Goal: Information Seeking & Learning: Understand process/instructions

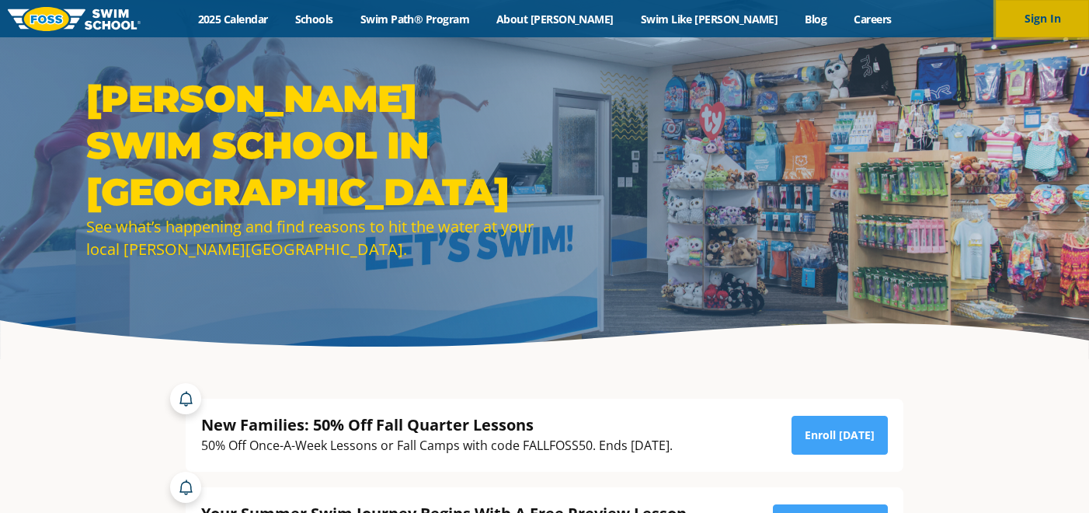
click at [1026, 24] on button "Sign In" at bounding box center [1042, 18] width 93 height 37
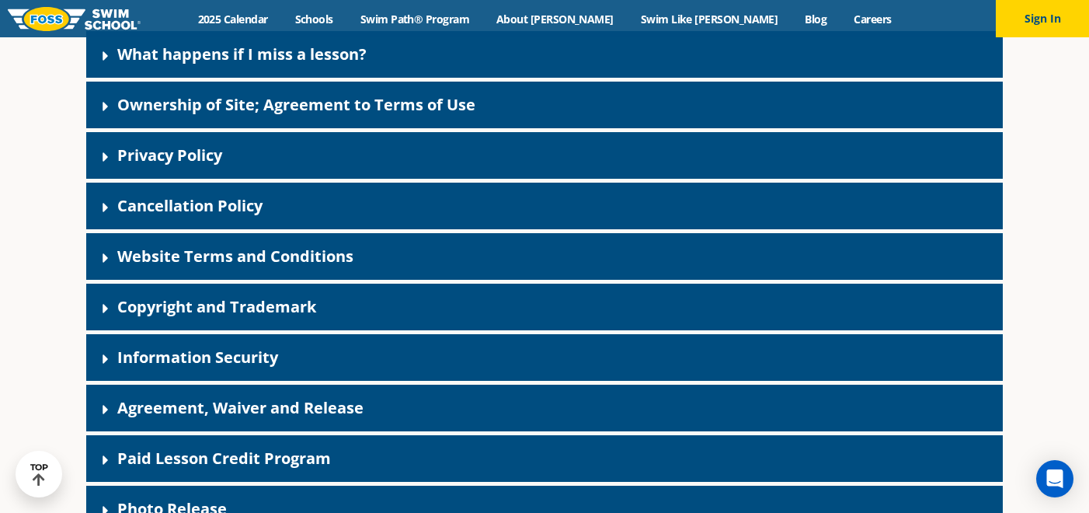
scroll to position [361, 0]
click at [109, 64] on div "What happens if I miss a lesson?" at bounding box center [544, 53] width 917 height 47
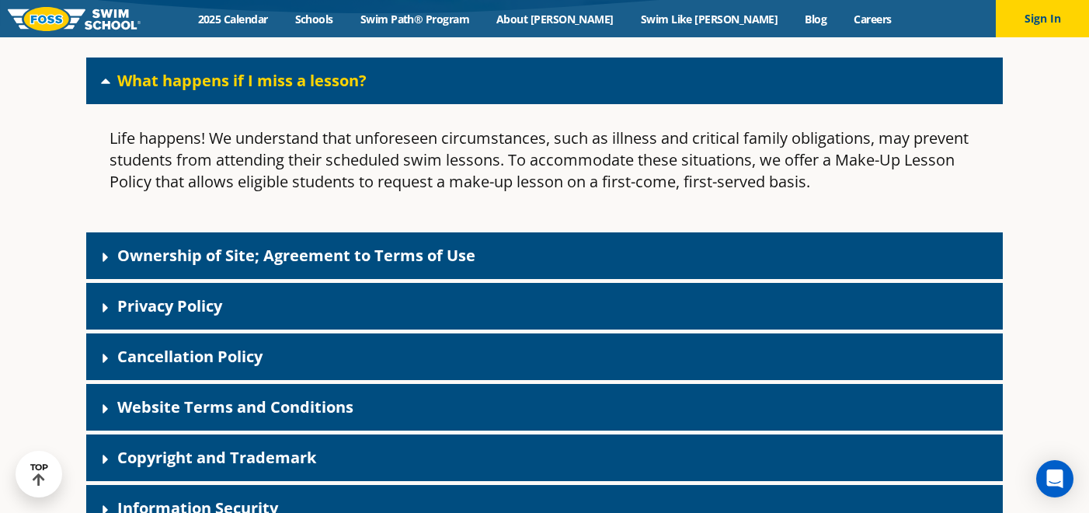
scroll to position [324, 0]
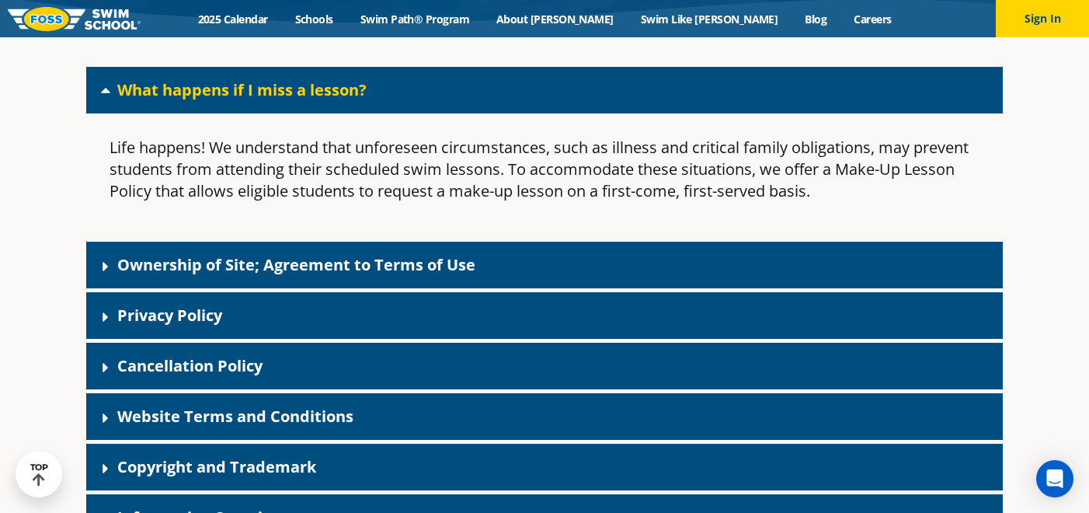
click at [112, 85] on icon at bounding box center [106, 90] width 16 height 16
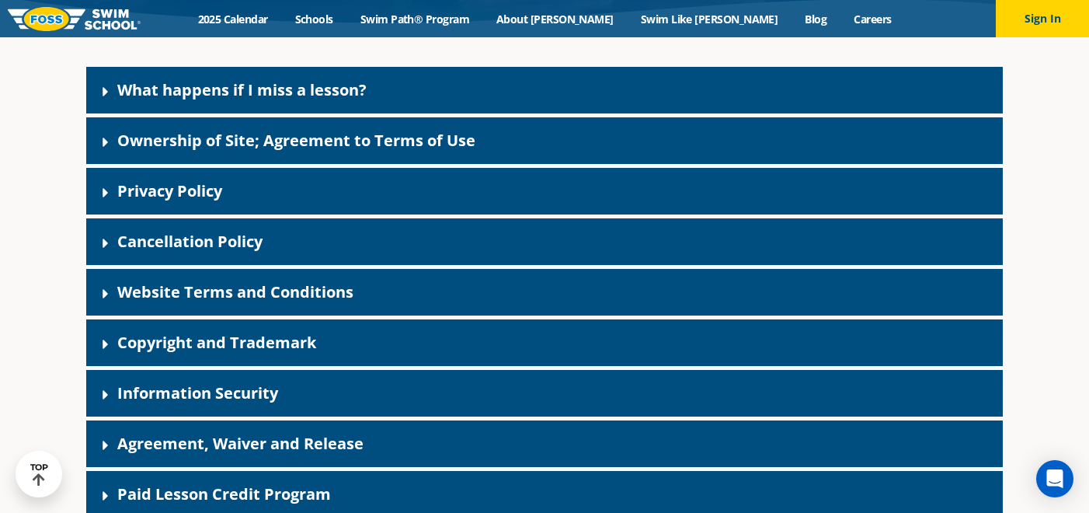
click at [107, 231] on div "Cancellation Policy" at bounding box center [544, 241] width 917 height 47
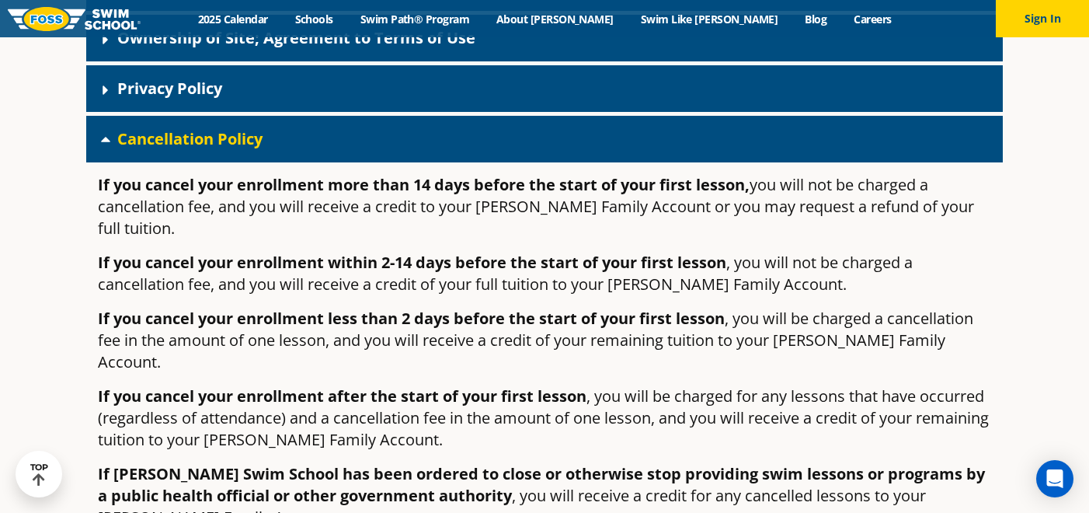
scroll to position [425, 0]
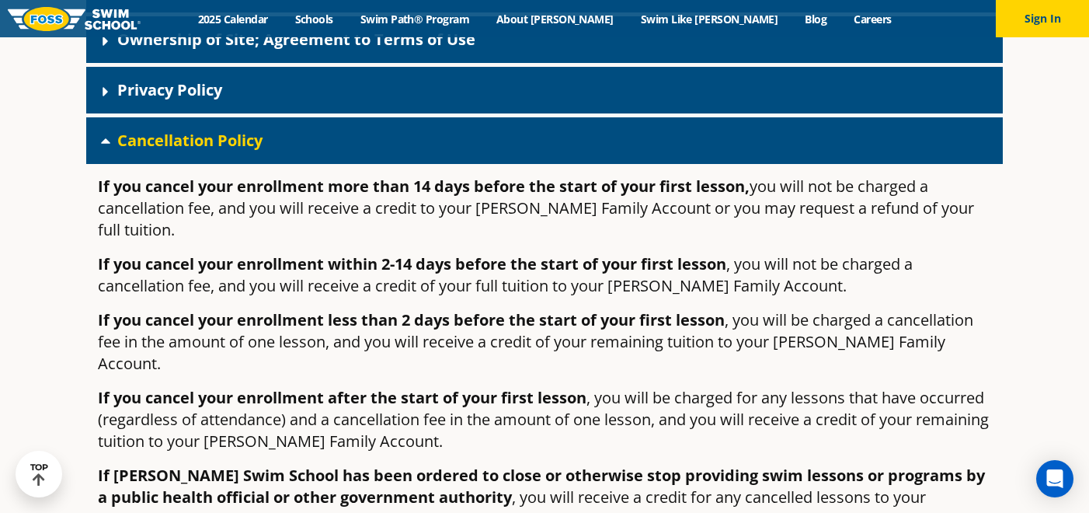
click at [104, 146] on icon at bounding box center [106, 141] width 16 height 16
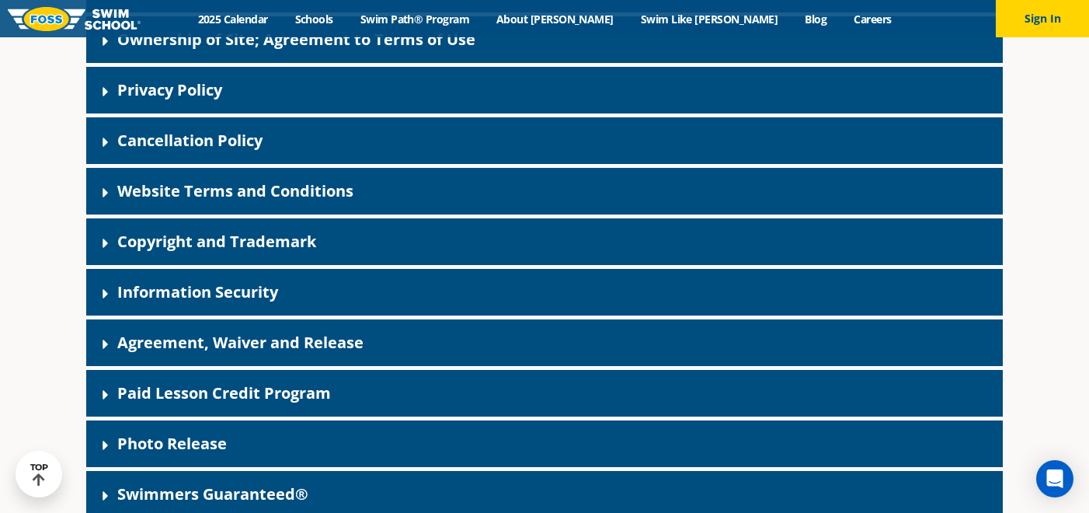
click at [95, 293] on div "Information Security" at bounding box center [544, 292] width 917 height 47
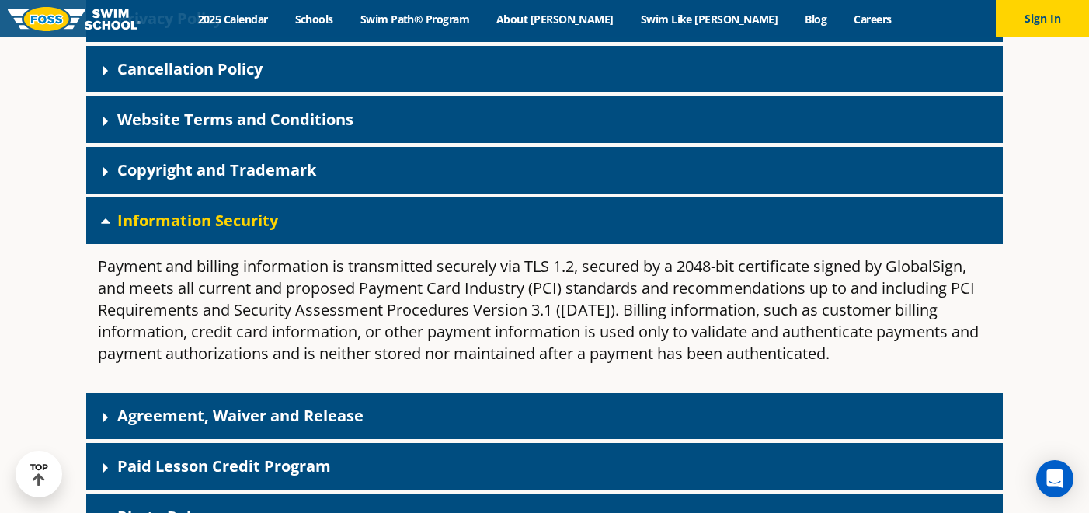
scroll to position [498, 0]
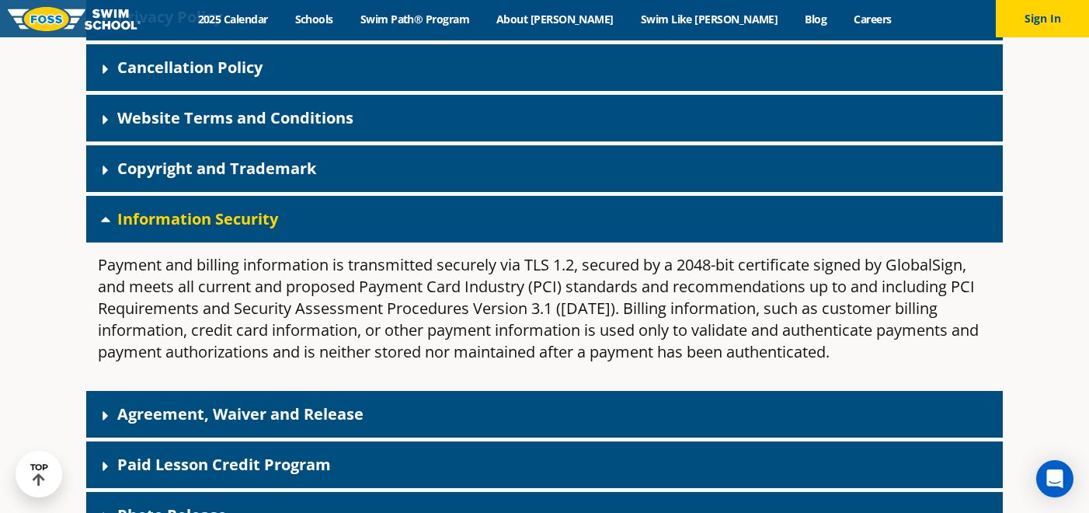
click at [102, 214] on icon at bounding box center [106, 219] width 16 height 16
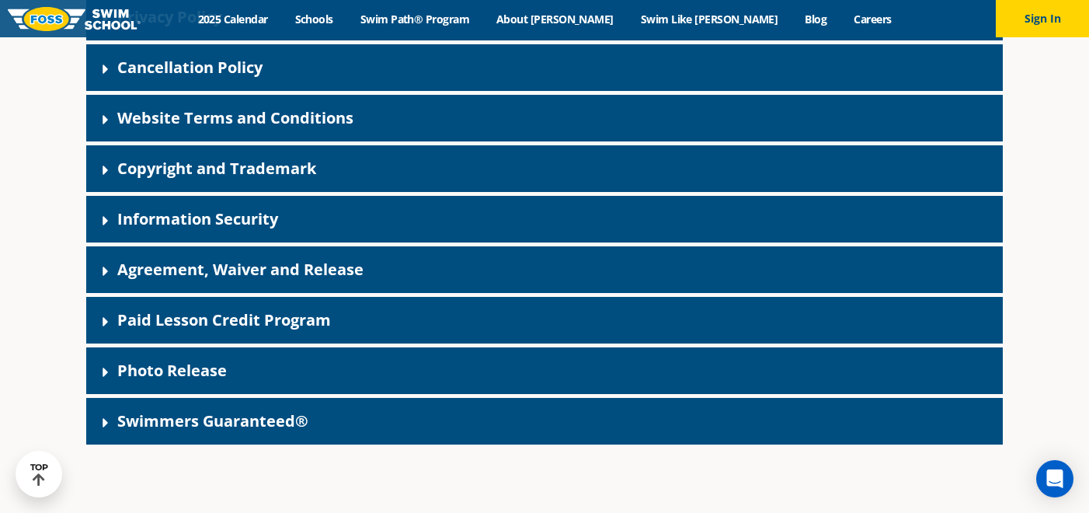
click at [105, 269] on icon at bounding box center [105, 271] width 5 height 9
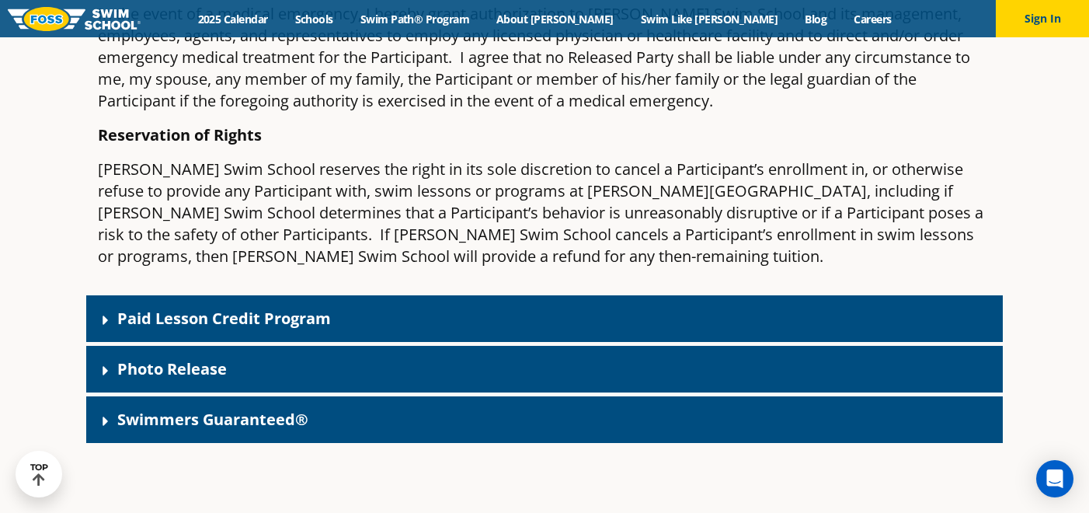
scroll to position [2048, 0]
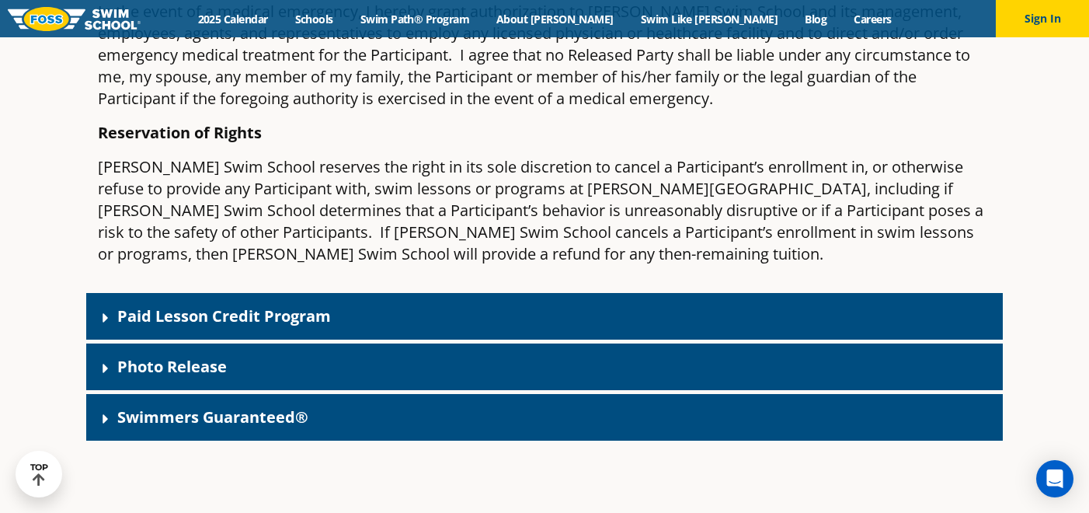
click at [104, 343] on div "Photo Release" at bounding box center [544, 366] width 917 height 47
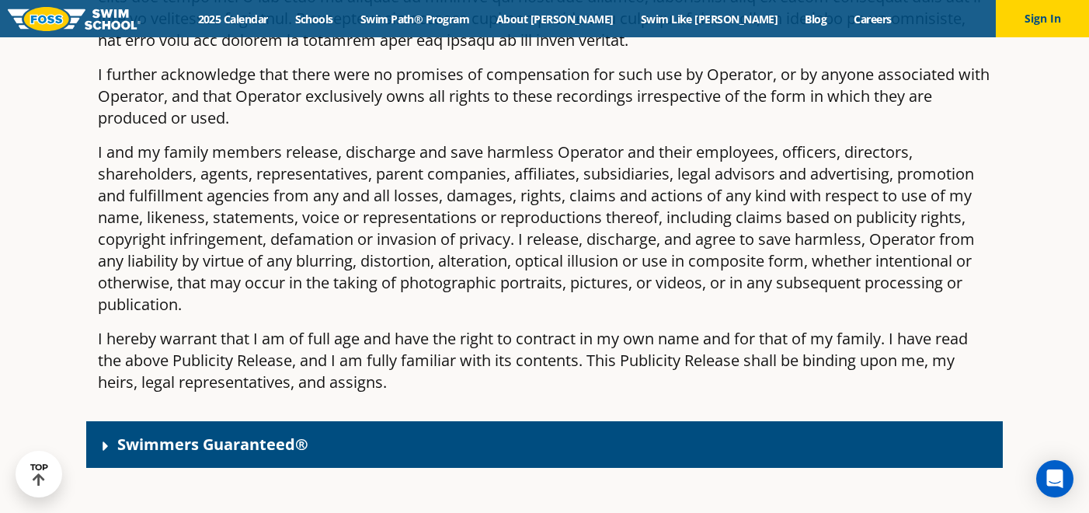
scroll to position [2636, 0]
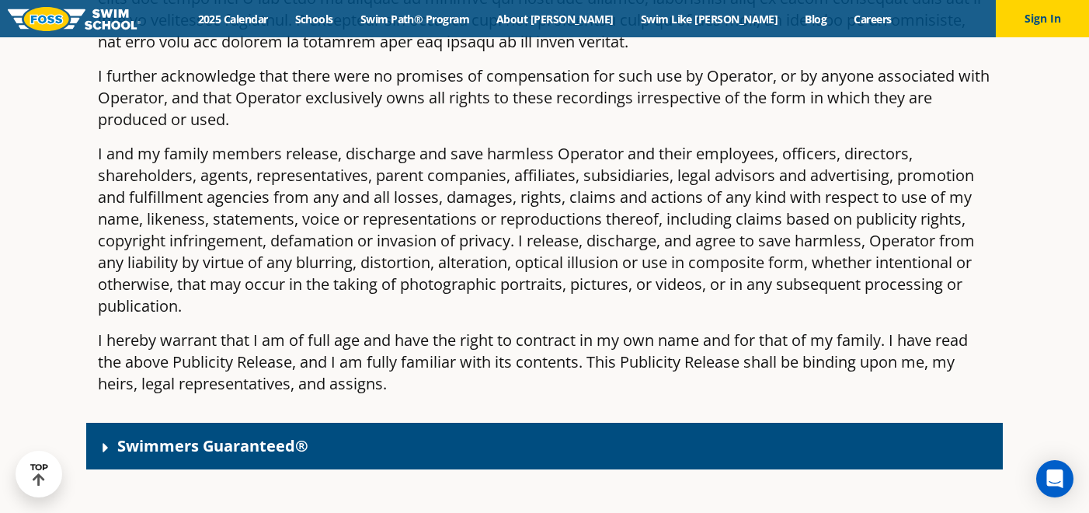
click at [100, 440] on icon at bounding box center [106, 448] width 16 height 16
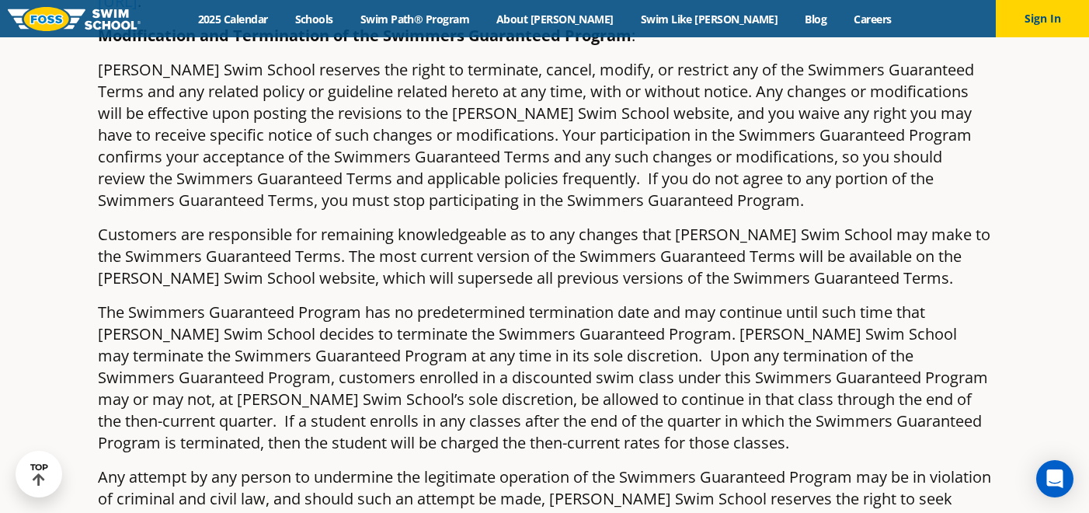
scroll to position [4535, 0]
